Goal: Task Accomplishment & Management: Use online tool/utility

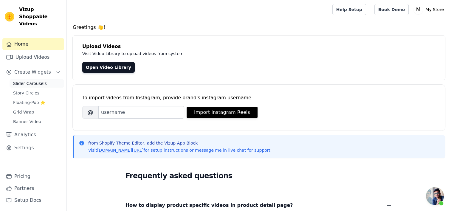
click at [38, 81] on span "Slider Carousels" at bounding box center [30, 84] width 34 height 6
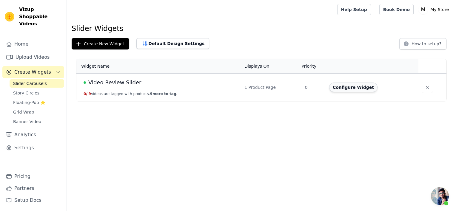
click at [344, 86] on button "Configure Widget" at bounding box center [353, 88] width 48 height 10
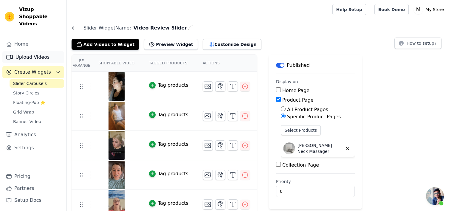
click at [29, 53] on link "Upload Videos" at bounding box center [33, 57] width 62 height 12
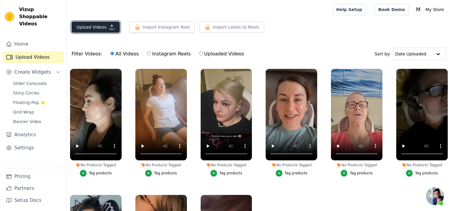
click at [103, 27] on button "Upload Videos" at bounding box center [96, 26] width 48 height 11
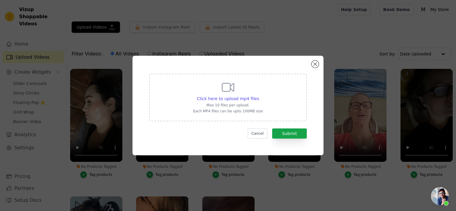
click at [236, 103] on div "Click here to upload mp4 files Max 10 files per upload. Each MP4 files can be u…" at bounding box center [228, 96] width 70 height 33
click at [259, 96] on input "Click here to upload mp4 files Max 10 files per upload. Each MP4 files can be u…" at bounding box center [259, 95] width 0 height 0
type input "C:\fakepath\HiZoo - Pillow Neck Shoulder Massager (7).mp4"
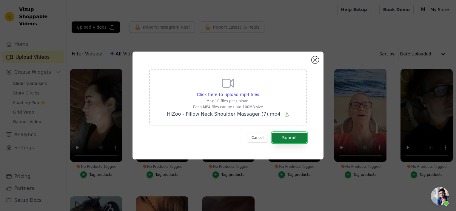
click at [293, 140] on button "Submit" at bounding box center [289, 138] width 35 height 10
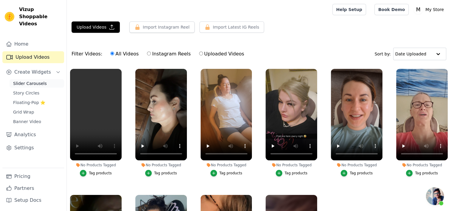
click at [34, 81] on span "Slider Carousels" at bounding box center [30, 84] width 34 height 6
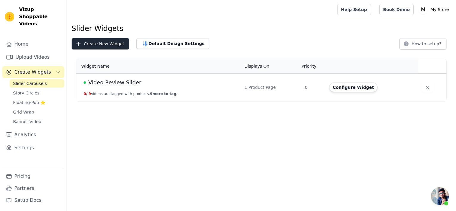
click at [91, 38] on div "Slider Widgets Create New Widget Default Design Settings How to setup? Widget N…" at bounding box center [261, 64] width 389 height 80
click at [91, 43] on button "Create New Widget" at bounding box center [101, 43] width 58 height 11
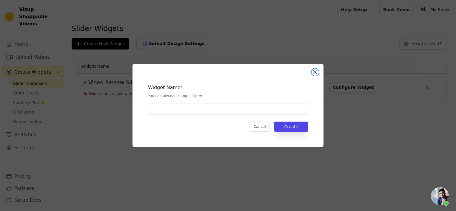
click at [314, 72] on button "Close modal" at bounding box center [314, 72] width 7 height 7
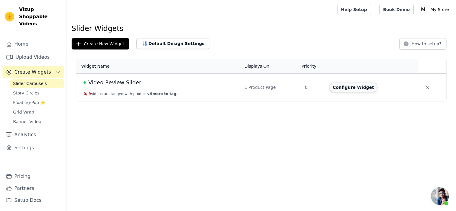
click at [355, 91] on button "Configure Widget" at bounding box center [353, 88] width 48 height 10
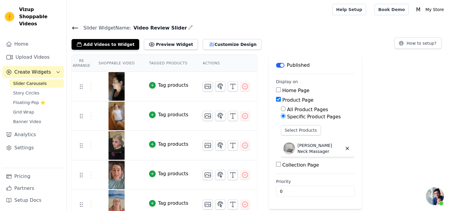
click at [75, 27] on icon at bounding box center [75, 27] width 7 height 7
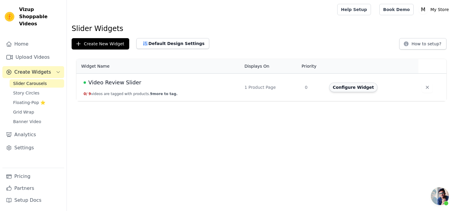
click at [348, 90] on button "Configure Widget" at bounding box center [353, 88] width 48 height 10
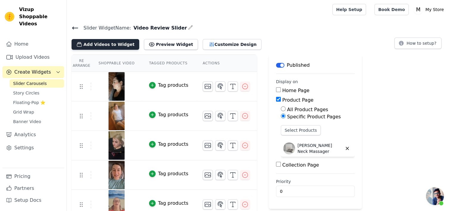
click at [112, 44] on button "Add Videos to Widget" at bounding box center [106, 44] width 68 height 11
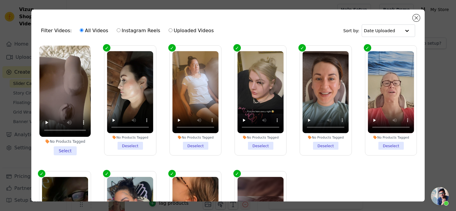
click at [62, 147] on li "No Products Tagged Select" at bounding box center [64, 101] width 51 height 110
click at [0, 0] on input "No Products Tagged Select" at bounding box center [0, 0] width 0 height 0
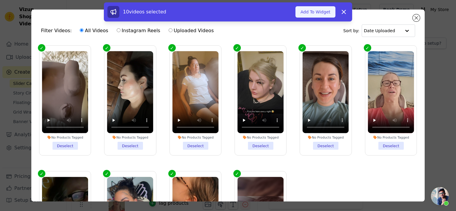
click at [318, 8] on button "Add To Widget" at bounding box center [315, 11] width 40 height 11
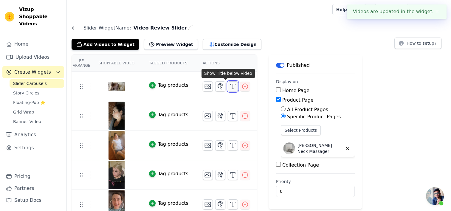
click at [229, 85] on icon "button" at bounding box center [232, 86] width 7 height 7
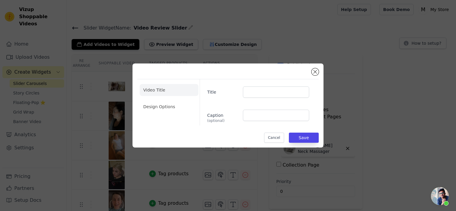
click at [260, 122] on div "Caption (optional)" at bounding box center [258, 116] width 102 height 13
click at [256, 113] on input "Caption (optional)" at bounding box center [276, 115] width 66 height 11
paste input "I’ve used it every day on my neck, shoulders, my right arm, which often has inf…"
type input "I’ve used it every day on my neck, shoulders, my right arm, which often has inf…"
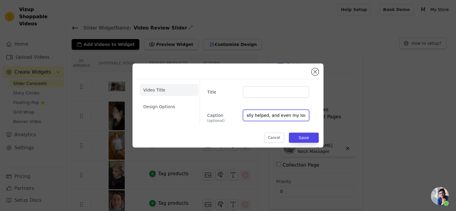
scroll to position [0, 0]
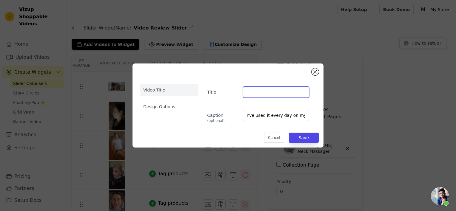
click at [250, 91] on input "Title" at bounding box center [276, 91] width 66 height 11
type input "Deborah D."
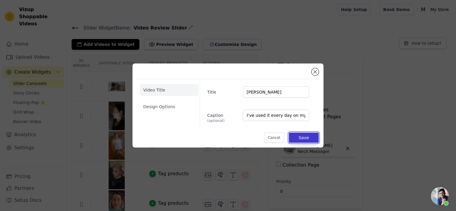
click at [309, 135] on button "Save" at bounding box center [304, 138] width 30 height 10
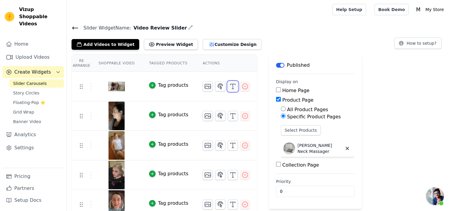
click at [229, 85] on icon "button" at bounding box center [232, 86] width 7 height 7
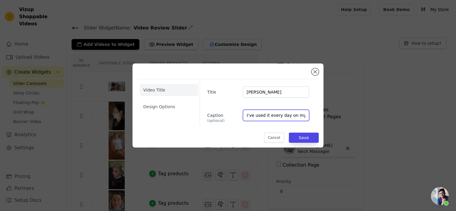
click at [285, 116] on input "I’ve used it every day on my neck, shoulders, my right arm, which often has inf…" at bounding box center [276, 115] width 66 height 11
type input "I’ve used it every day on my neck, shoulders, my right arm, which often has inf…"
click at [317, 101] on div "Video Title Design Options Title Deborah D. Caption (optional) I’ve used it eve…" at bounding box center [227, 102] width 181 height 47
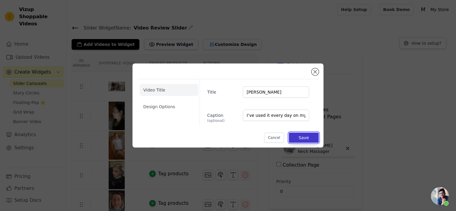
click at [303, 136] on button "Save" at bounding box center [304, 138] width 30 height 10
